Goal: Task Accomplishment & Management: Manage account settings

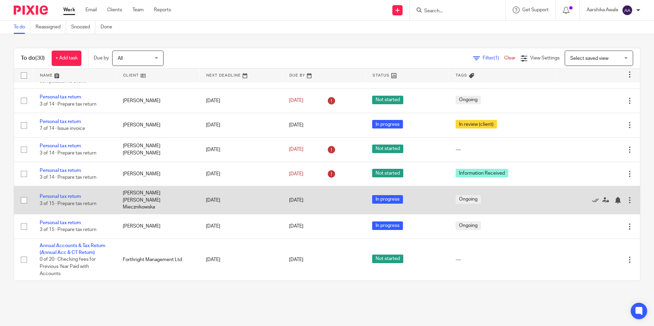
scroll to position [788, 0]
click at [65, 199] on link "Personal tax return" at bounding box center [60, 196] width 41 height 5
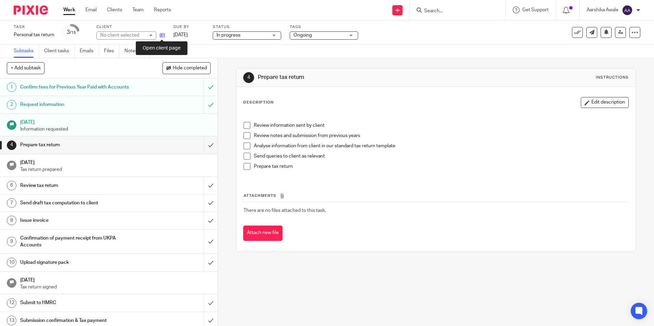
click at [162, 35] on icon at bounding box center [162, 35] width 5 height 5
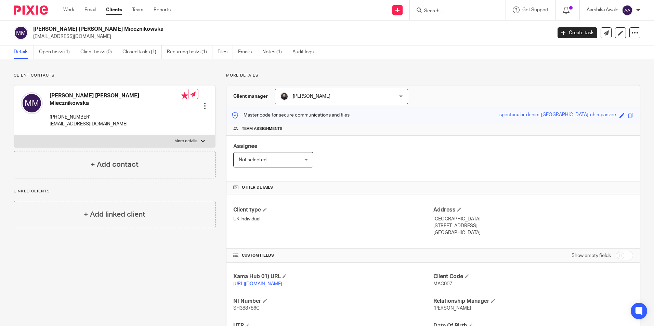
click at [32, 15] on div at bounding box center [28, 10] width 56 height 20
click at [44, 49] on link "Open tasks (1)" at bounding box center [57, 51] width 36 height 13
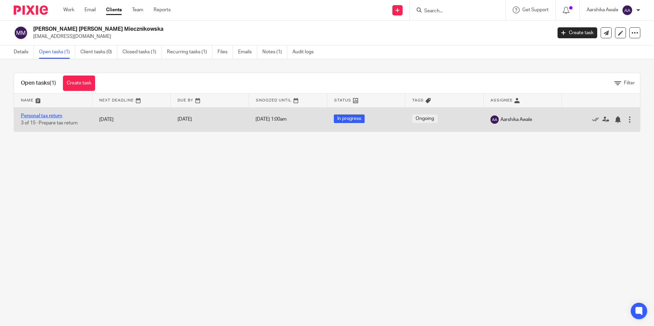
click at [37, 116] on link "Personal tax return" at bounding box center [41, 116] width 41 height 5
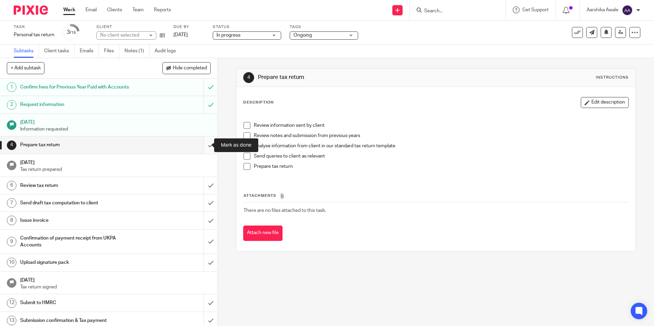
click at [201, 146] on input "submit" at bounding box center [108, 144] width 217 height 17
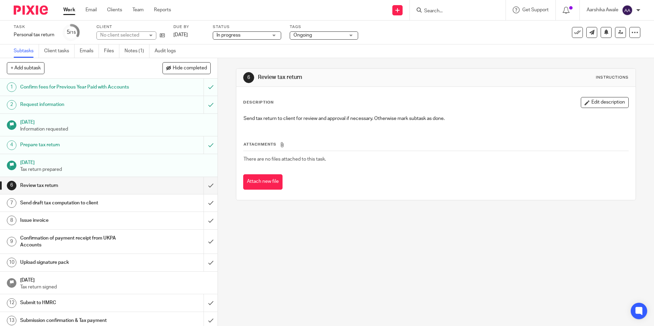
click at [301, 37] on span "Ongoing" at bounding box center [302, 35] width 18 height 5
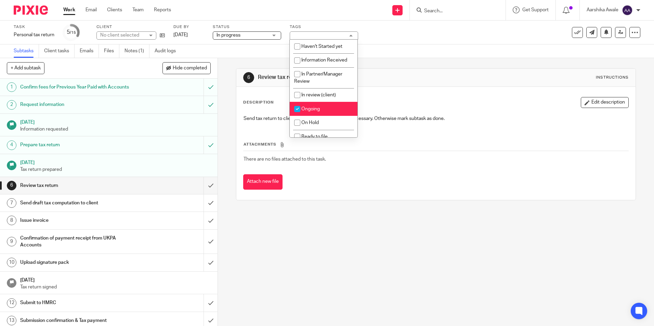
click at [312, 104] on li "Ongoing" at bounding box center [324, 109] width 68 height 14
checkbox input "false"
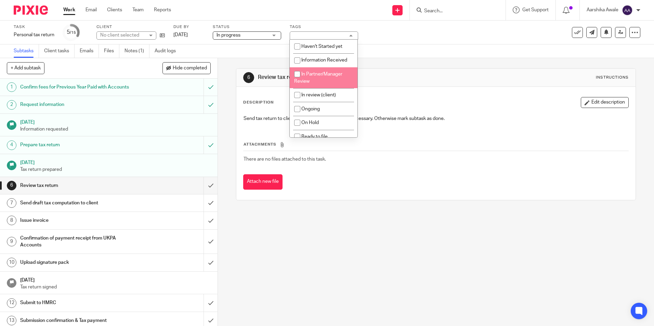
click at [317, 83] on li "In Partner/Manager Review" at bounding box center [324, 77] width 68 height 21
checkbox input "true"
drag, startPoint x: 461, startPoint y: 61, endPoint x: 584, endPoint y: 48, distance: 123.5
click at [466, 61] on div "6 Review tax return Instructions Description Edit description Send tax return t…" at bounding box center [435, 134] width 399 height 153
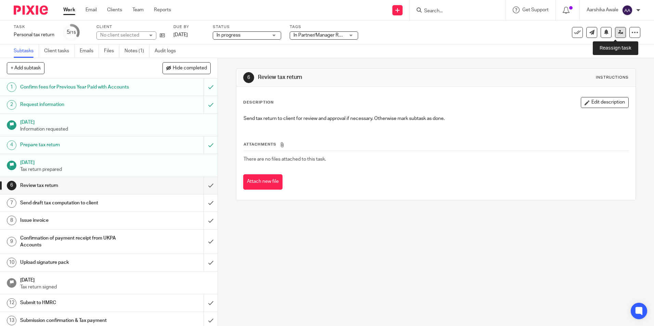
click at [618, 32] on link at bounding box center [620, 32] width 11 height 11
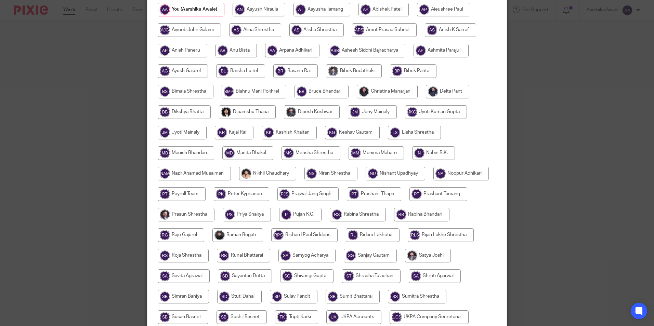
scroll to position [101, 0]
click at [263, 235] on input "radio" at bounding box center [237, 236] width 51 height 14
radio input "true"
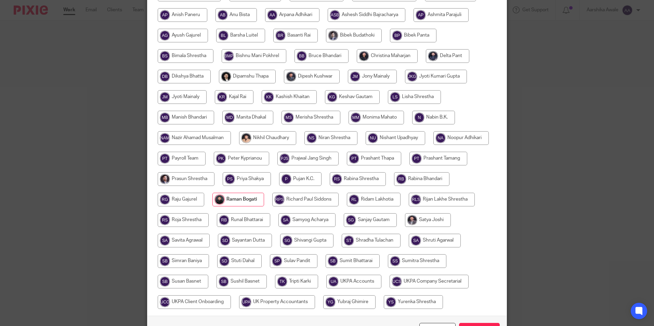
scroll to position [169, 0]
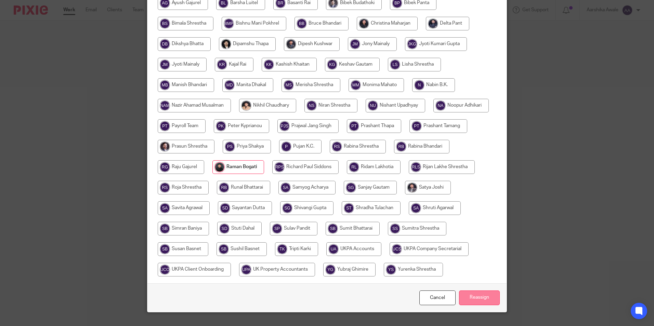
click at [468, 305] on input "Reassign" at bounding box center [479, 298] width 41 height 15
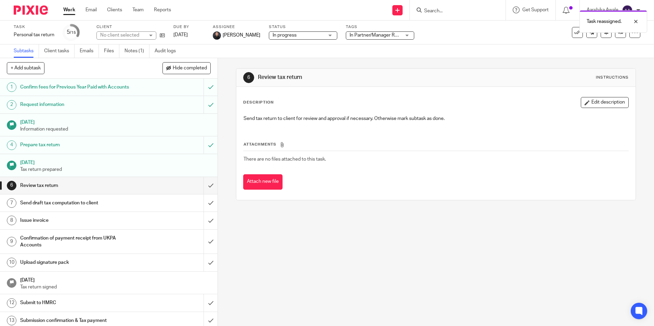
click at [40, 12] on img at bounding box center [31, 9] width 34 height 9
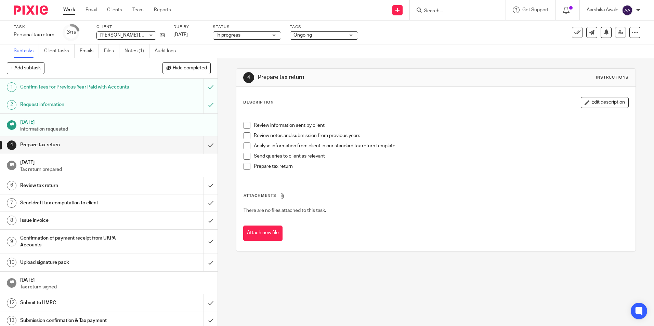
click at [44, 11] on img at bounding box center [31, 9] width 34 height 9
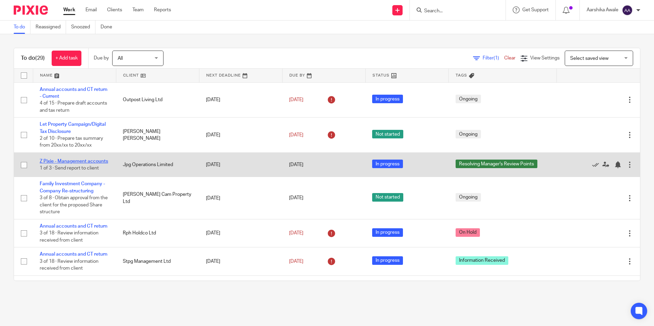
click at [60, 159] on link "Z Pixie - Management accounts" at bounding box center [74, 161] width 68 height 5
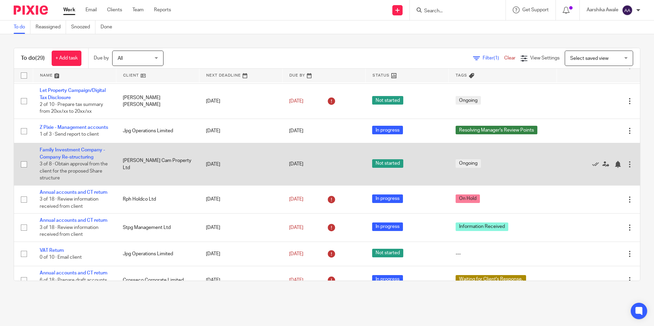
scroll to position [34, 0]
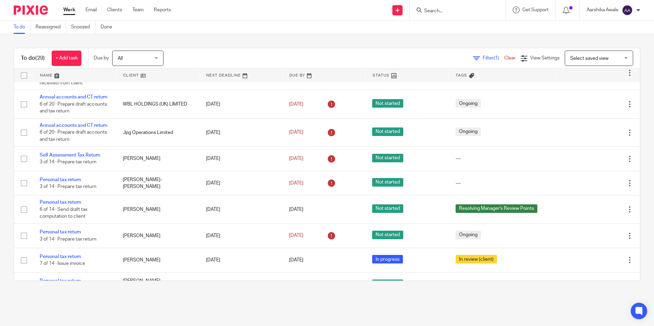
scroll to position [616, 0]
